Goal: Use online tool/utility: Use online tool/utility

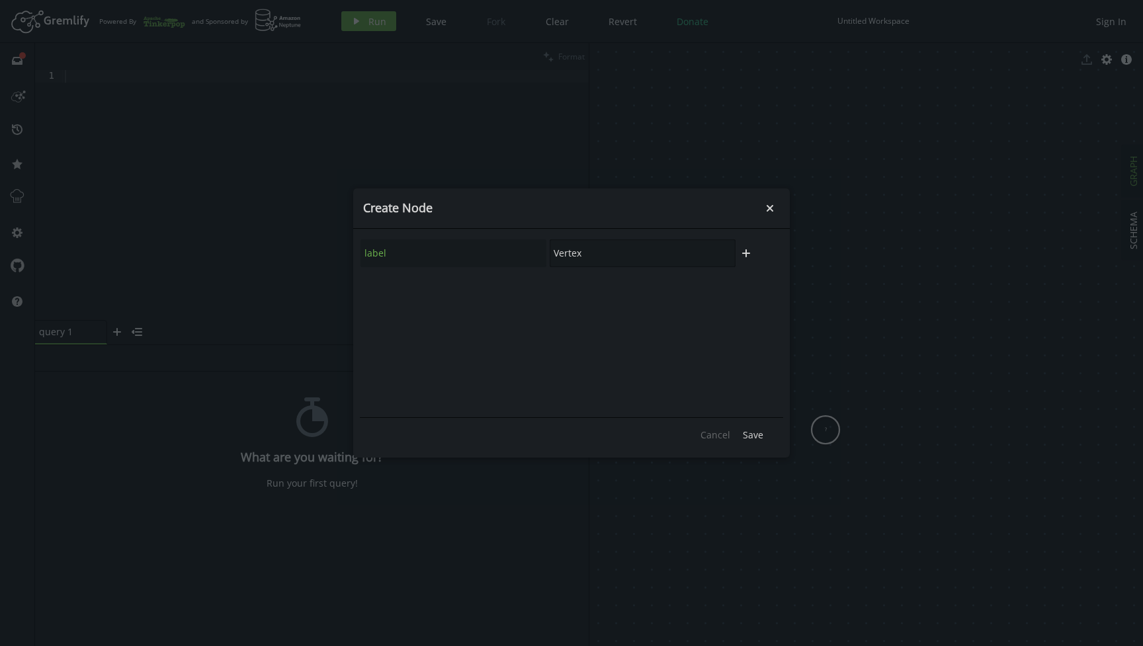
click at [566, 257] on input "Vertex" at bounding box center [643, 253] width 186 height 28
click at [745, 259] on button "plus" at bounding box center [746, 253] width 20 height 20
click at [570, 251] on input "Vertex" at bounding box center [643, 253] width 186 height 28
click at [678, 298] on input "text" at bounding box center [643, 289] width 186 height 28
click at [521, 293] on input "text" at bounding box center [454, 289] width 186 height 28
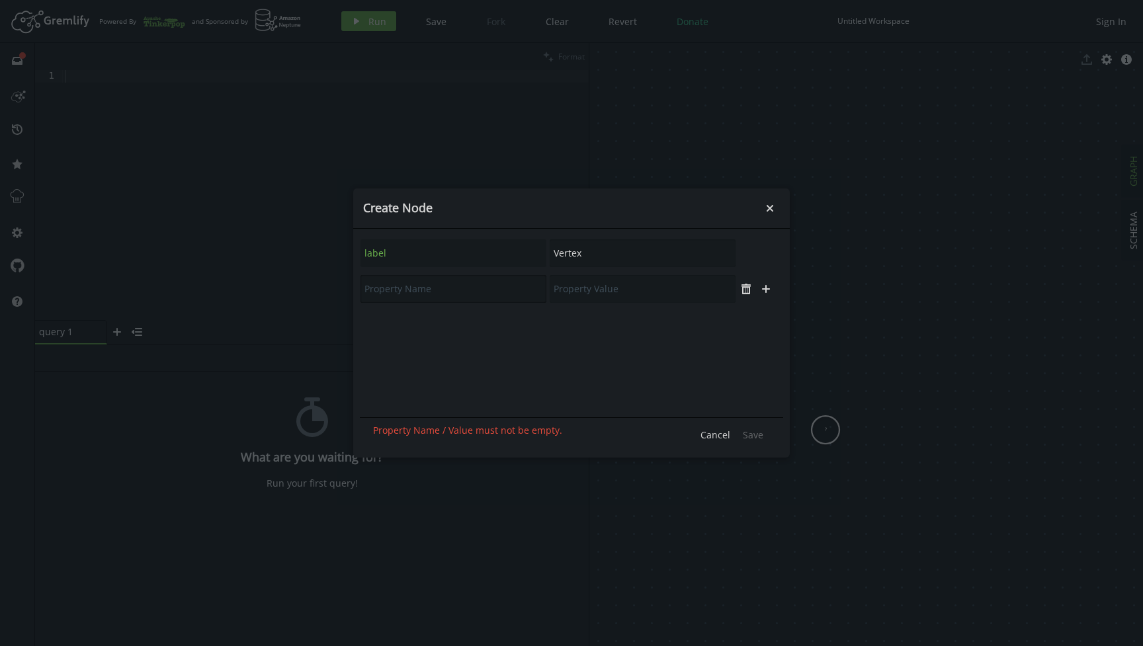
click at [446, 288] on input "text" at bounding box center [454, 289] width 186 height 28
click at [600, 252] on input "Vertex" at bounding box center [643, 253] width 186 height 28
click at [573, 252] on input "Vertex" at bounding box center [643, 253] width 186 height 28
drag, startPoint x: 603, startPoint y: 251, endPoint x: 555, endPoint y: 251, distance: 47.6
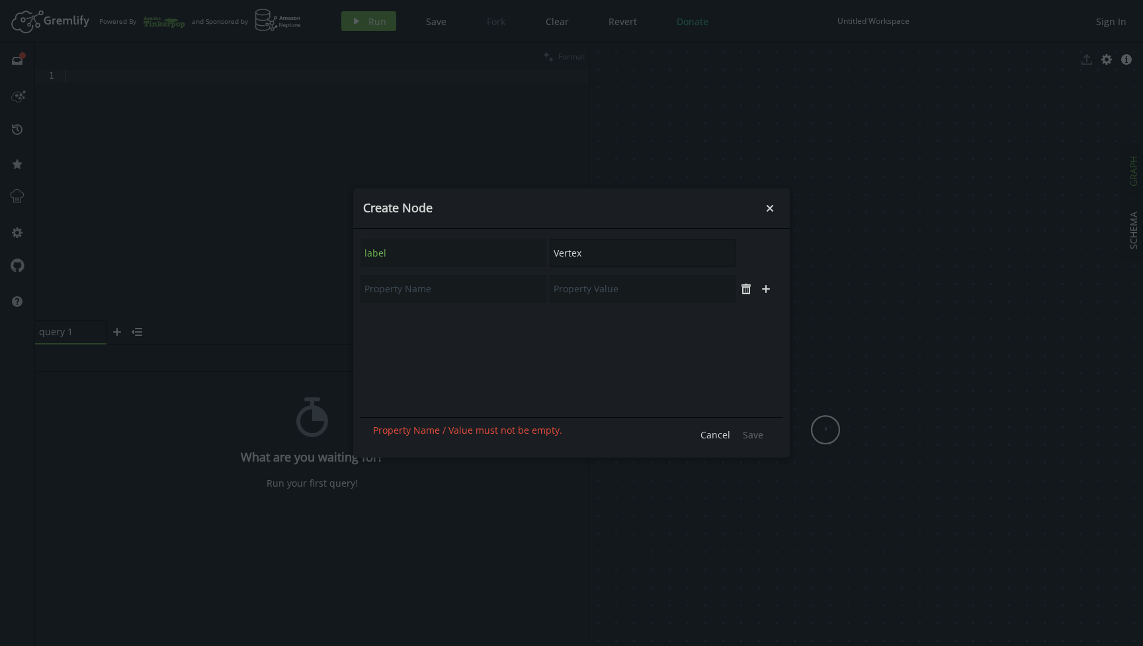
click at [555, 251] on input "Vertex" at bounding box center [643, 253] width 186 height 28
click at [559, 251] on input "Vertex" at bounding box center [643, 253] width 186 height 28
click at [579, 251] on input "Vertex" at bounding box center [643, 253] width 186 height 28
click at [607, 309] on div "label uhlijh plus" at bounding box center [571, 325] width 423 height 179
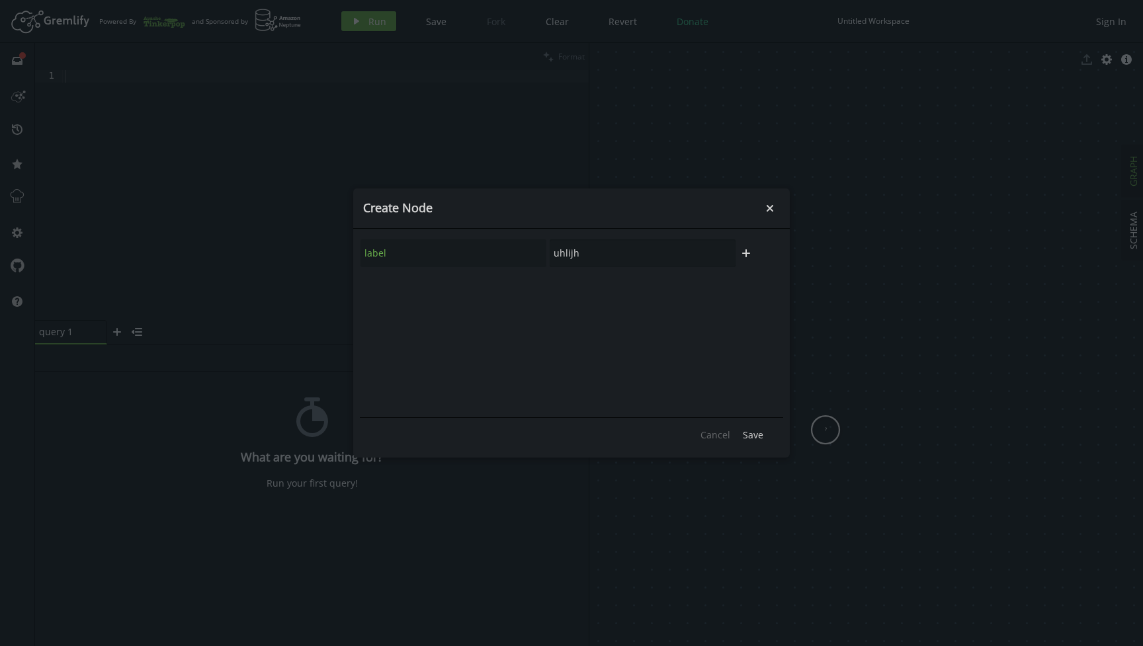
click at [597, 293] on div "label uhlijh plus" at bounding box center [571, 325] width 423 height 179
click at [568, 273] on div "label uhlijh plus" at bounding box center [571, 325] width 423 height 179
click at [654, 259] on input "uhlijh" at bounding box center [643, 253] width 186 height 28
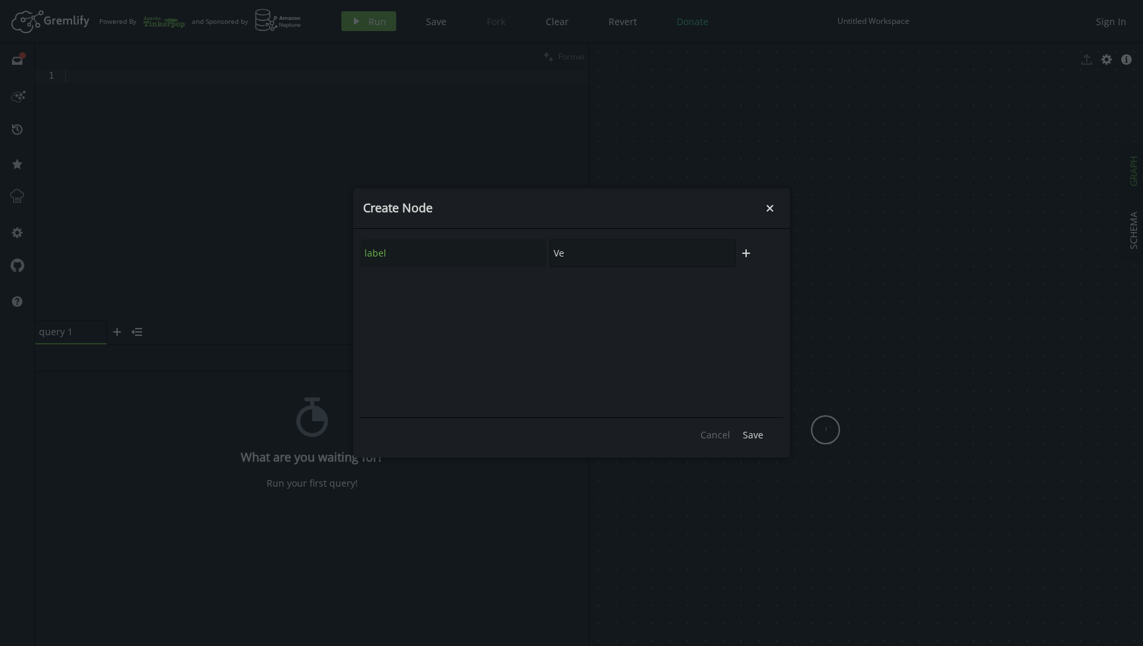
type input "V"
type input "test"
click at [744, 249] on icon "plus" at bounding box center [746, 253] width 11 height 11
click at [489, 292] on input "text" at bounding box center [454, 289] width 186 height 28
type input "test1"
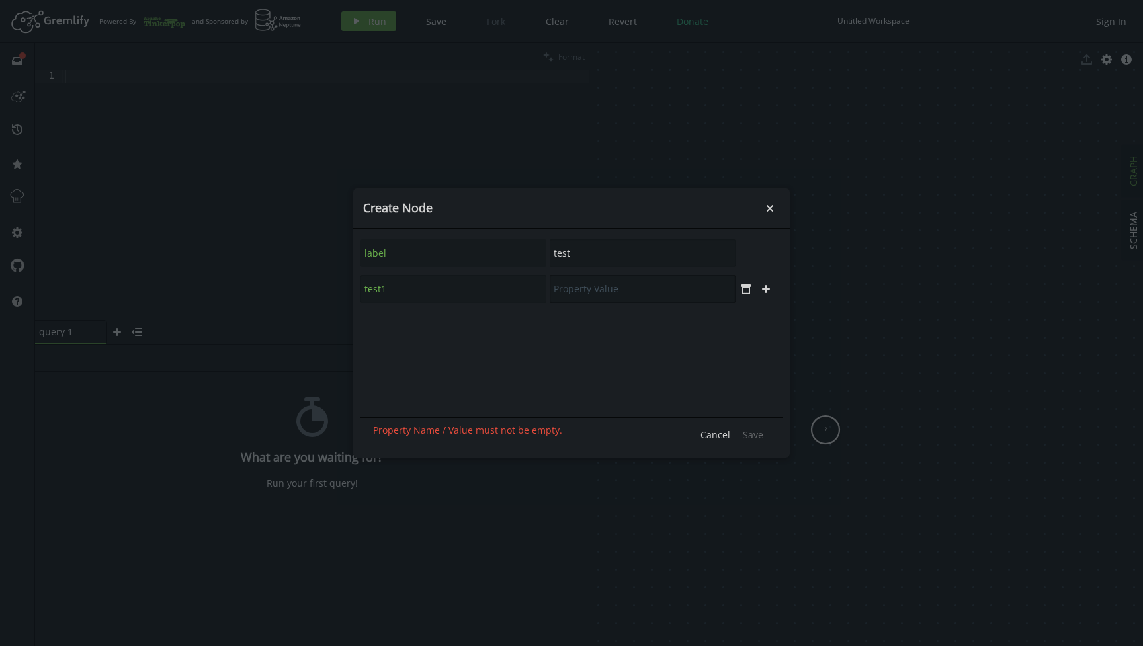
click at [616, 302] on input "text" at bounding box center [643, 289] width 186 height 28
type input "d"
click at [486, 288] on input "test1" at bounding box center [454, 289] width 186 height 28
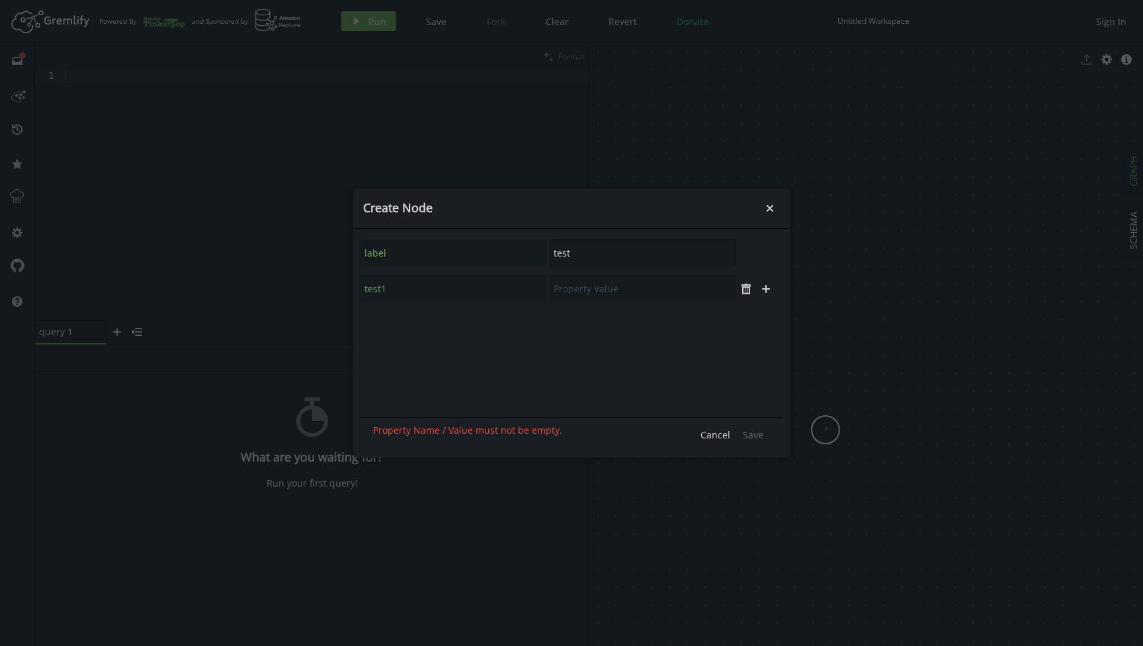
click at [574, 255] on input "test" at bounding box center [643, 253] width 186 height 28
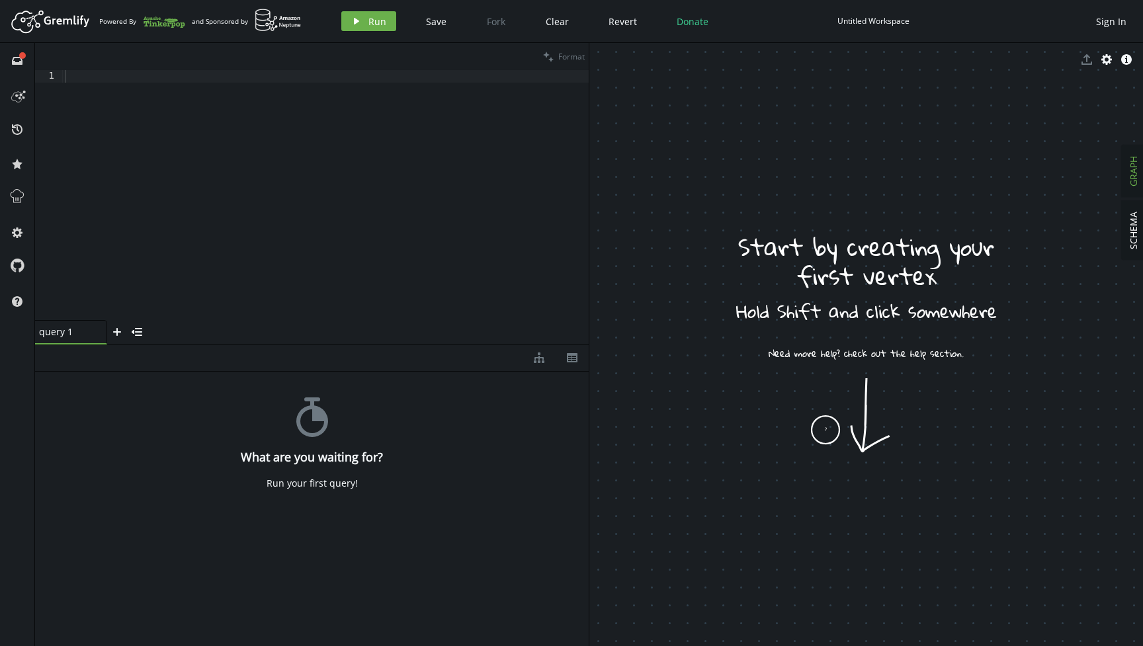
click at [1000, 26] on body "Artboard Created with Sketch. Powered By and Sponsored by play Run Save Fork Cl…" at bounding box center [571, 323] width 1143 height 646
click at [401, 237] on div at bounding box center [325, 207] width 527 height 275
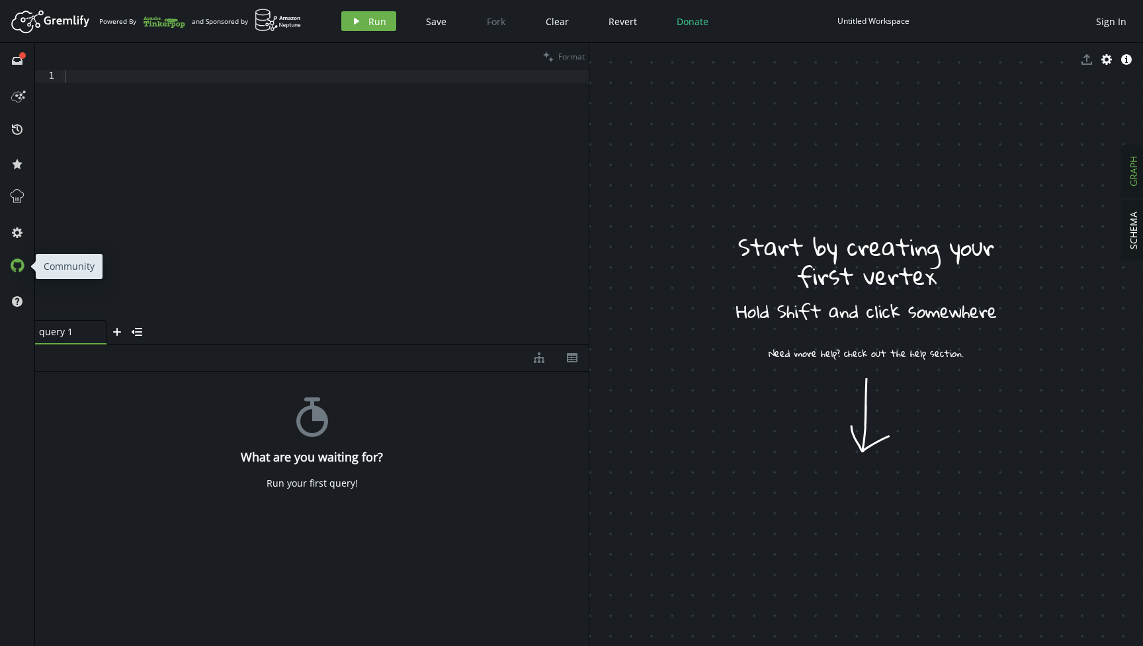
click at [17, 267] on icon at bounding box center [17, 265] width 15 height 15
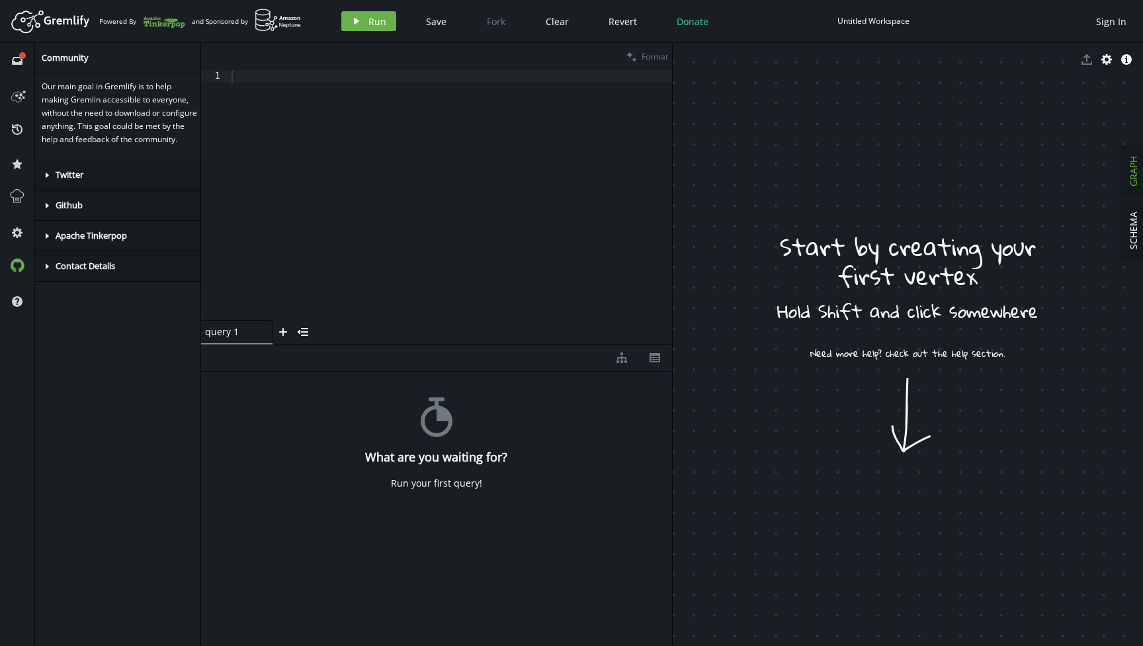
click at [50, 181] on icon "caret-right" at bounding box center [47, 175] width 11 height 11
click at [49, 181] on icon "caret-right" at bounding box center [47, 175] width 11 height 11
click at [47, 241] on icon "caret-right" at bounding box center [47, 236] width 11 height 11
click at [46, 241] on icon "caret-right" at bounding box center [47, 236] width 11 height 11
click at [46, 272] on icon "caret-right" at bounding box center [47, 266] width 11 height 11
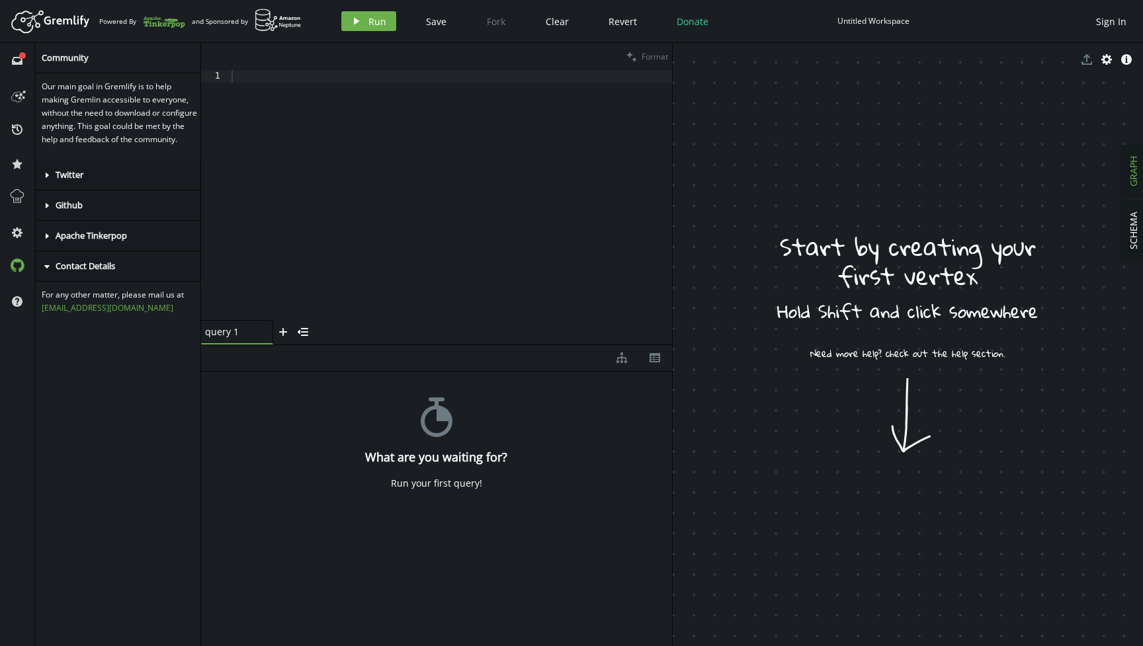
click at [47, 269] on icon at bounding box center [46, 266] width 5 height 3
click at [19, 56] on icon at bounding box center [22, 55] width 7 height 7
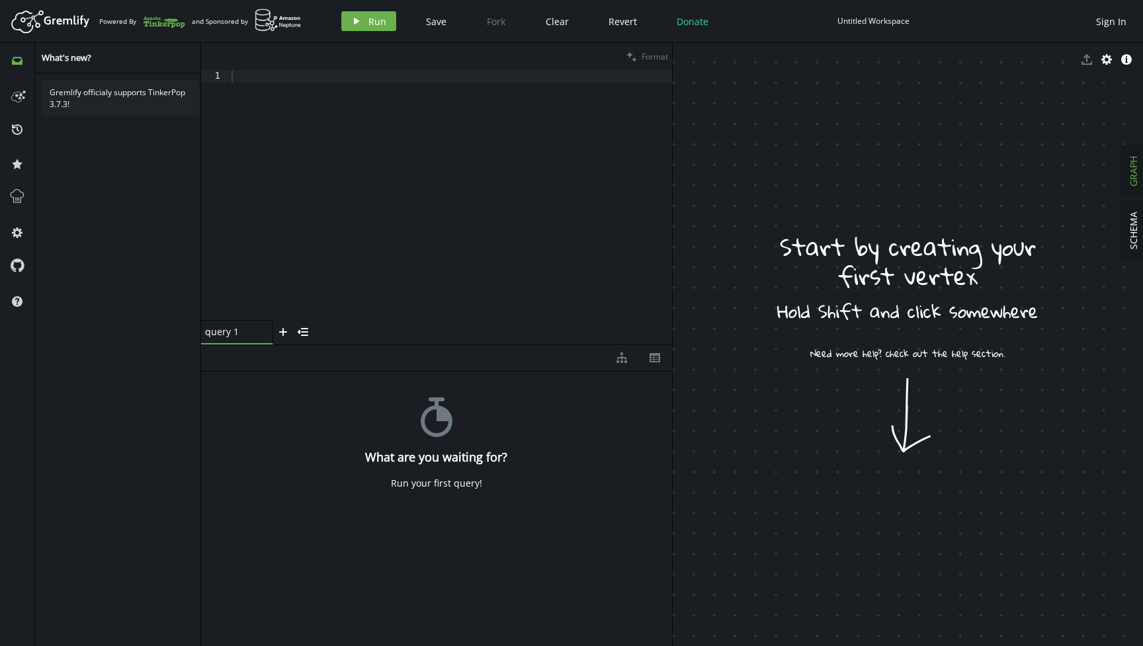
click at [113, 132] on div "Gremlify officialy supports TinkerPop 3.7.3!" at bounding box center [120, 362] width 171 height 578
click at [106, 106] on div "Gremlify officialy supports TinkerPop 3.7.3!" at bounding box center [120, 98] width 157 height 36
click at [22, 101] on icon at bounding box center [17, 94] width 21 height 21
click at [91, 186] on textarea "Description" at bounding box center [120, 173] width 157 height 37
click at [15, 130] on icon "history" at bounding box center [17, 129] width 11 height 11
